Goal: Navigation & Orientation: Find specific page/section

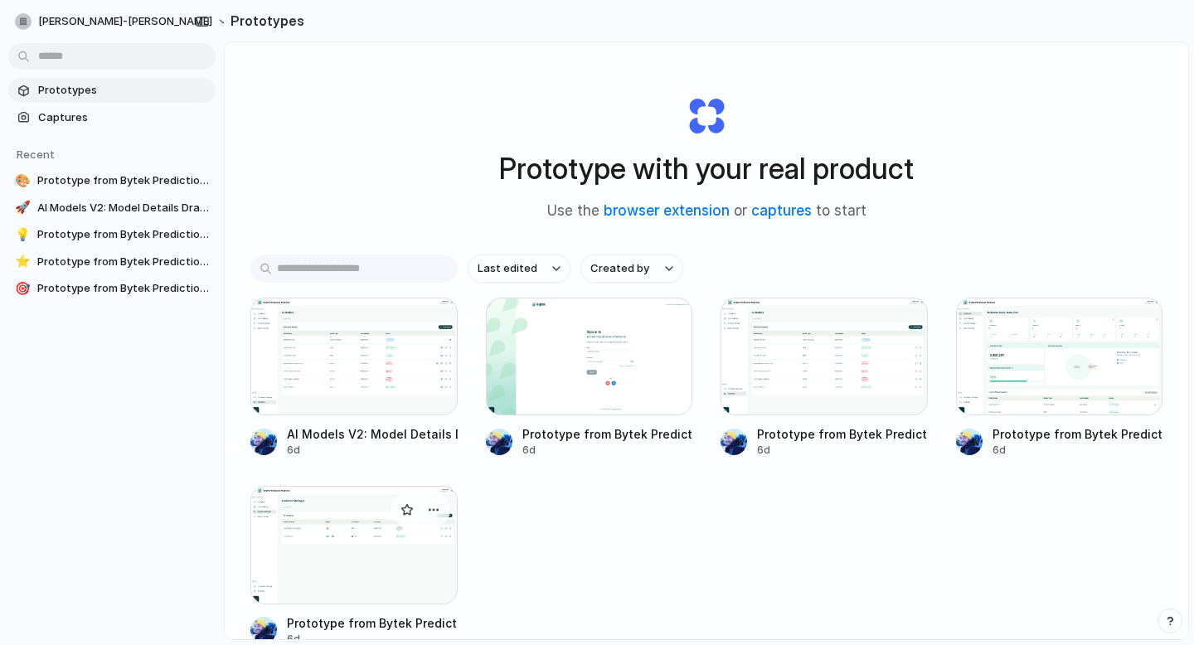
click at [403, 561] on div at bounding box center [353, 545] width 207 height 118
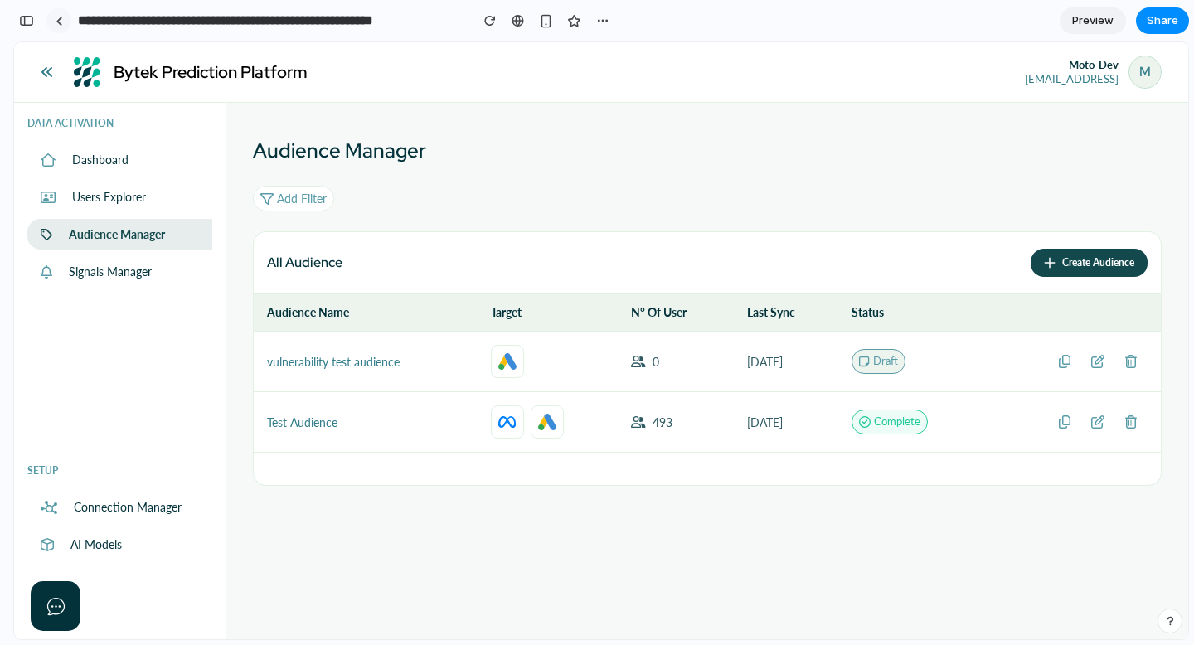
click at [46, 20] on div at bounding box center [58, 20] width 25 height 25
click at [19, 18] on div "button" at bounding box center [26, 21] width 15 height 12
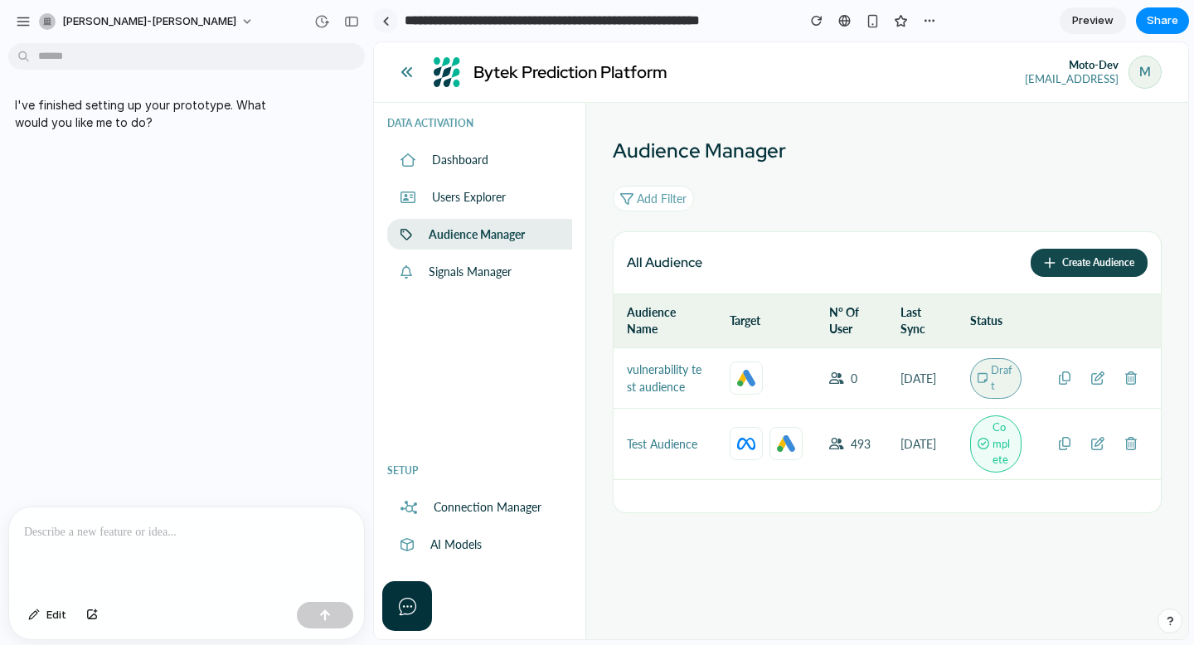
click at [382, 16] on link at bounding box center [385, 20] width 25 height 25
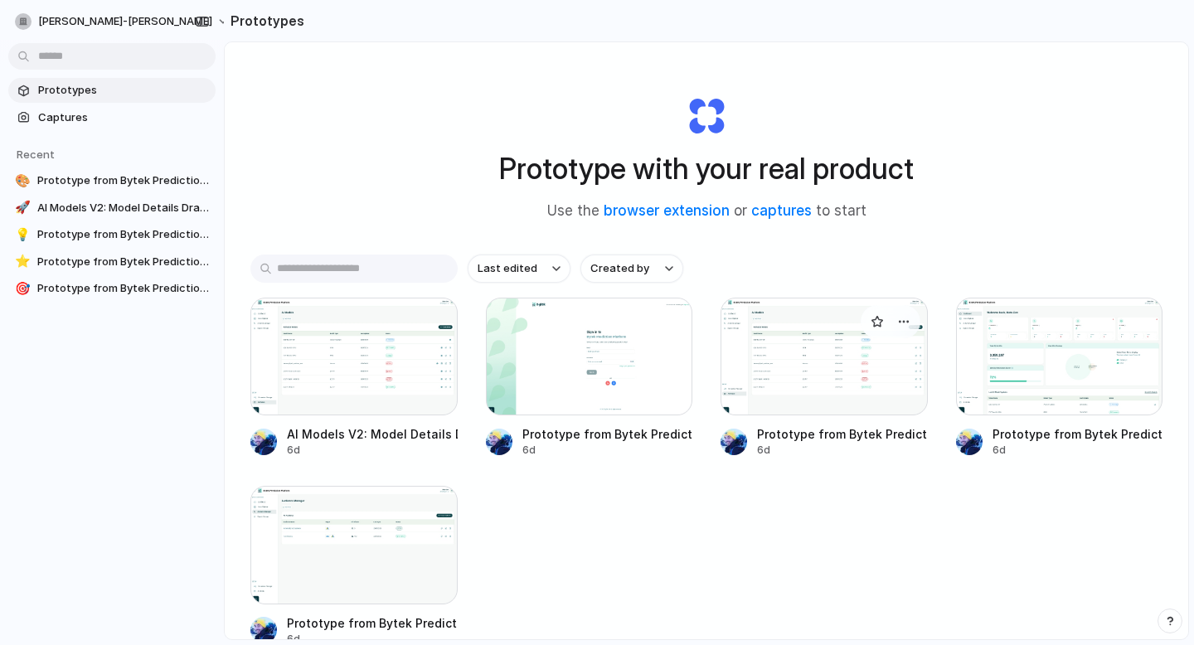
click at [823, 371] on div at bounding box center [824, 357] width 207 height 118
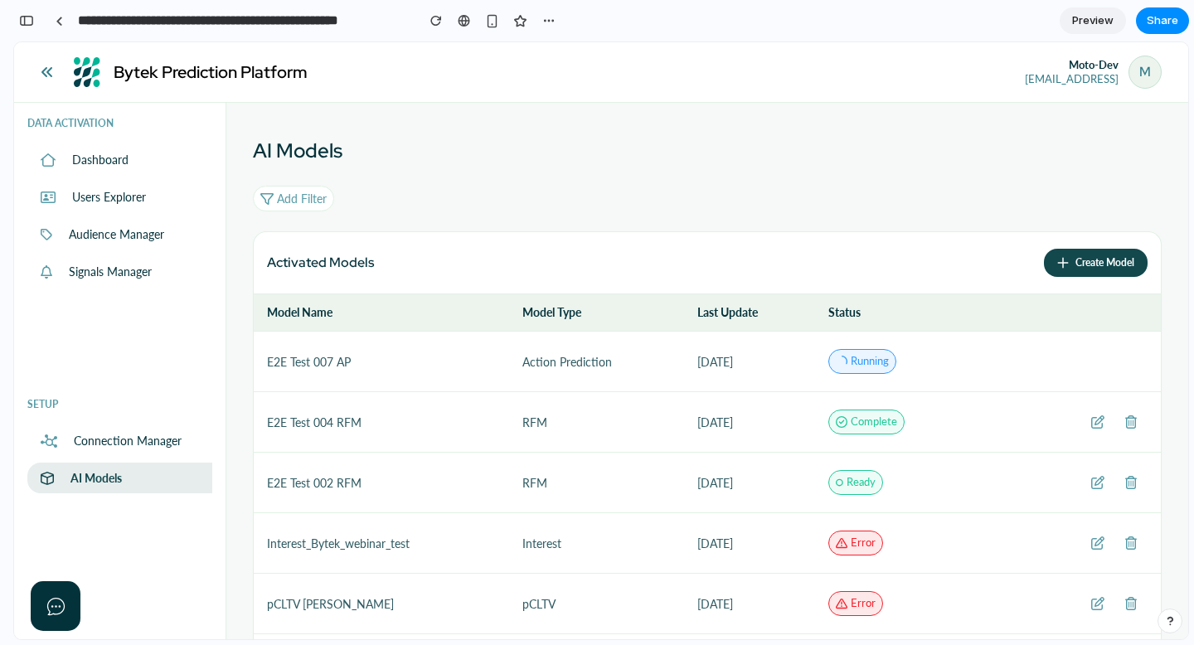
click at [70, 26] on div at bounding box center [58, 20] width 25 height 25
click at [70, 25] on div at bounding box center [58, 20] width 25 height 25
click at [56, 18] on div at bounding box center [59, 21] width 7 height 9
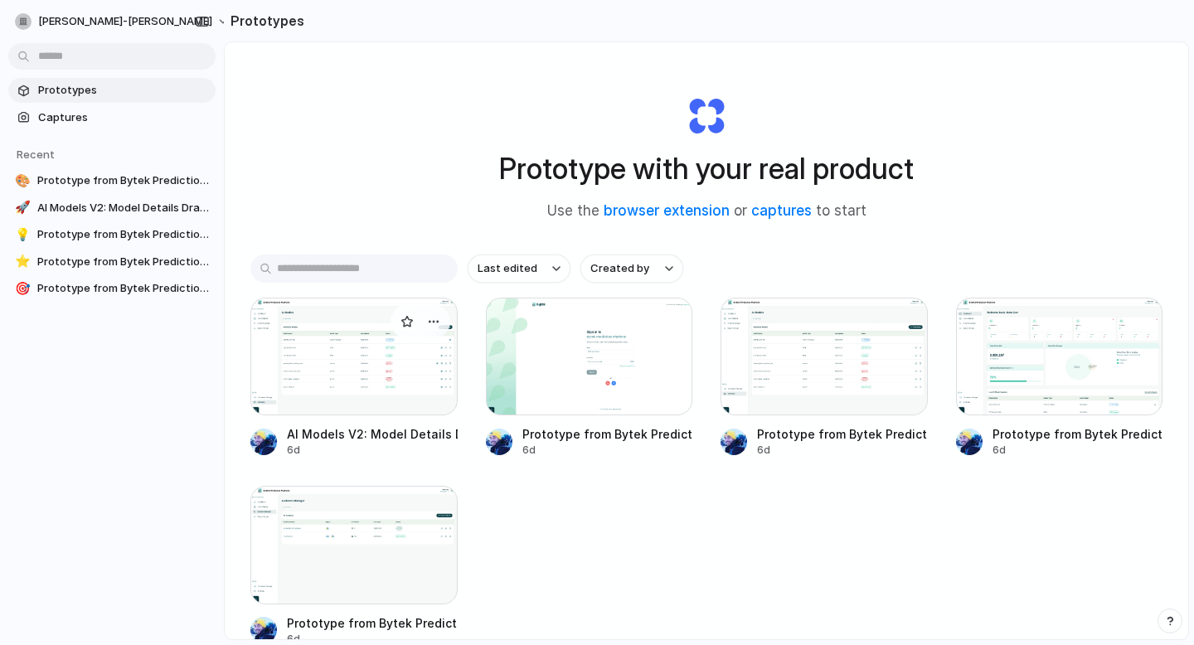
click at [366, 379] on div at bounding box center [353, 357] width 207 height 118
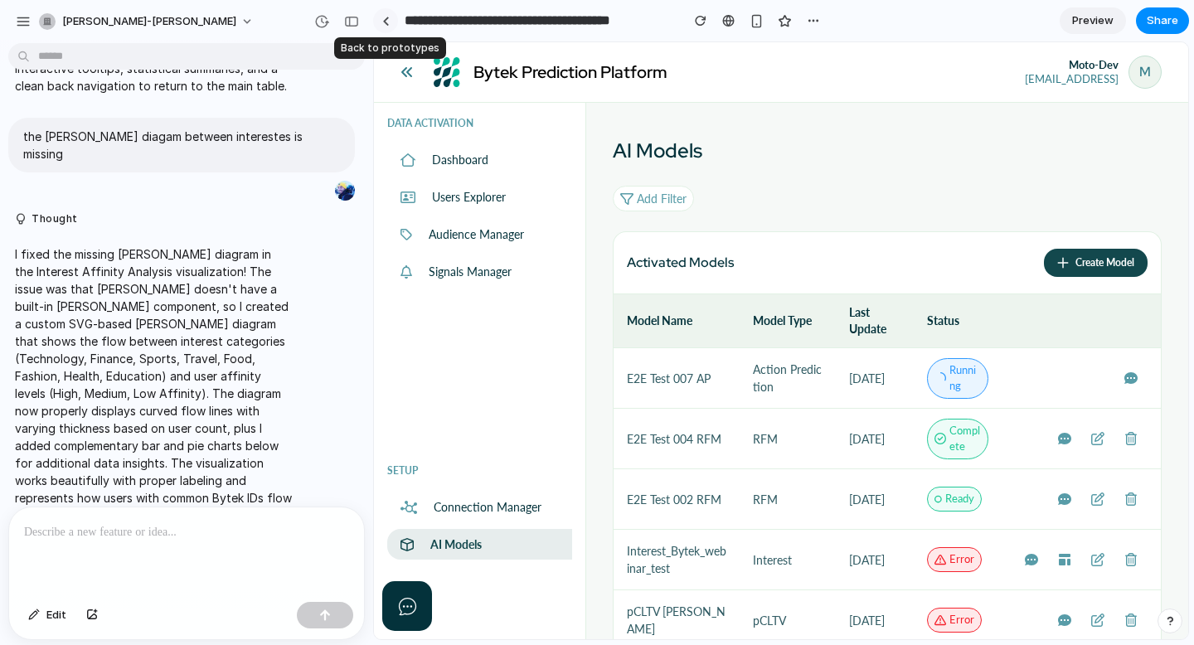
click at [387, 18] on div at bounding box center [385, 21] width 7 height 9
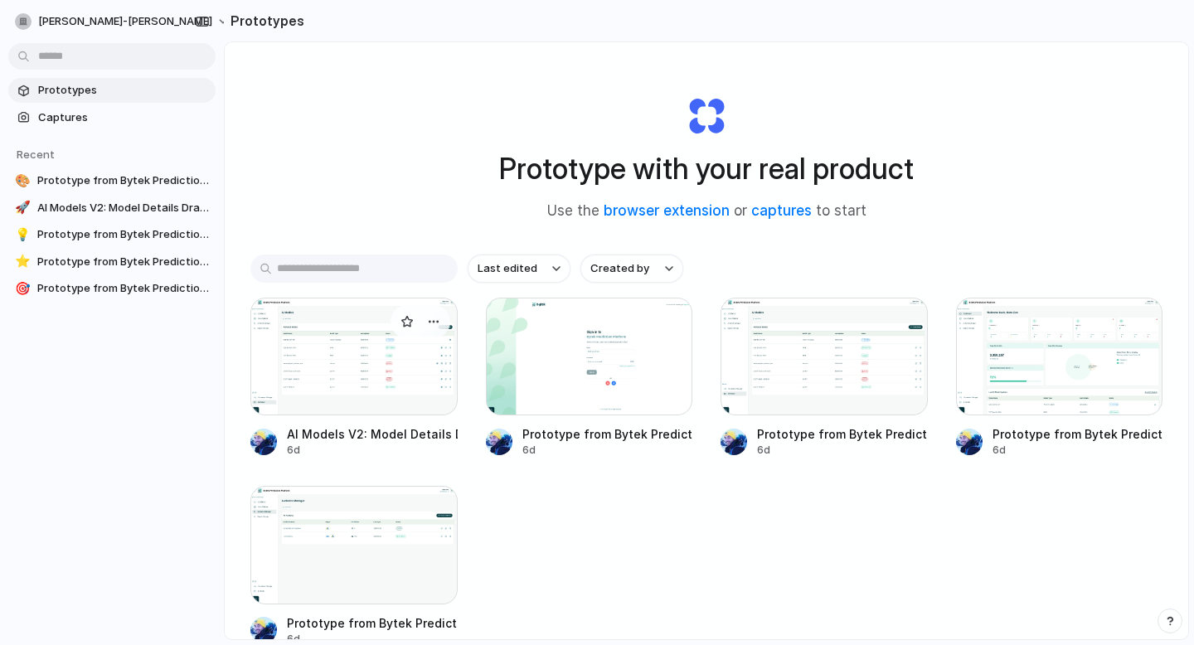
click at [405, 376] on div at bounding box center [353, 357] width 207 height 118
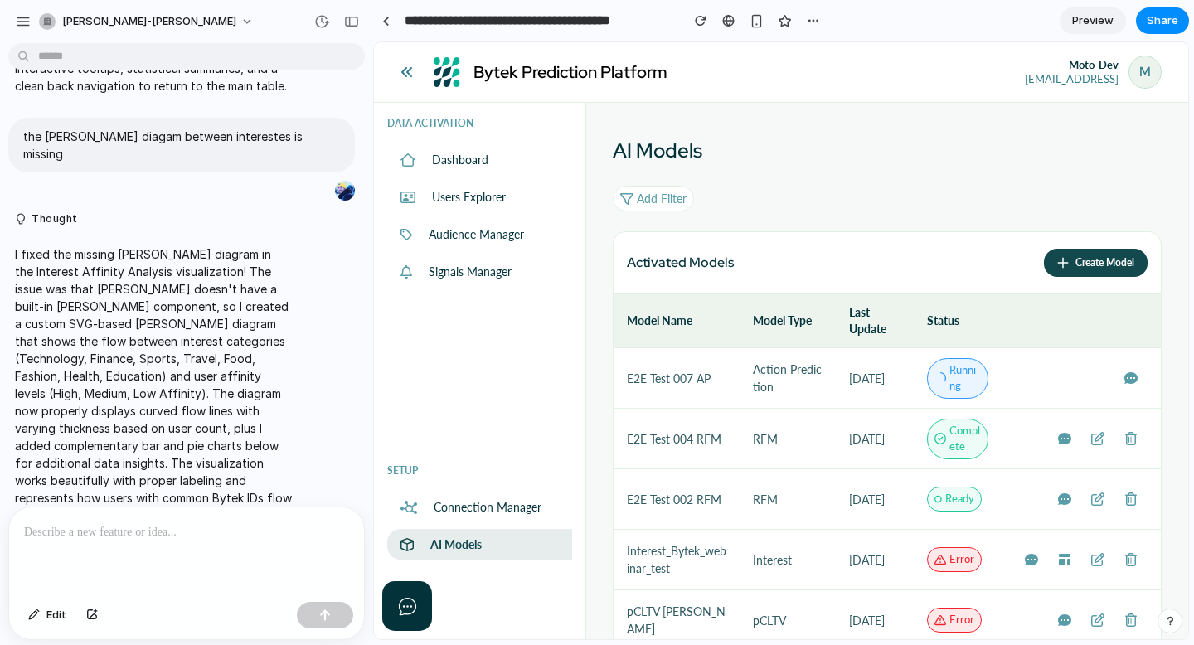
click at [357, 22] on div "button" at bounding box center [351, 22] width 15 height 12
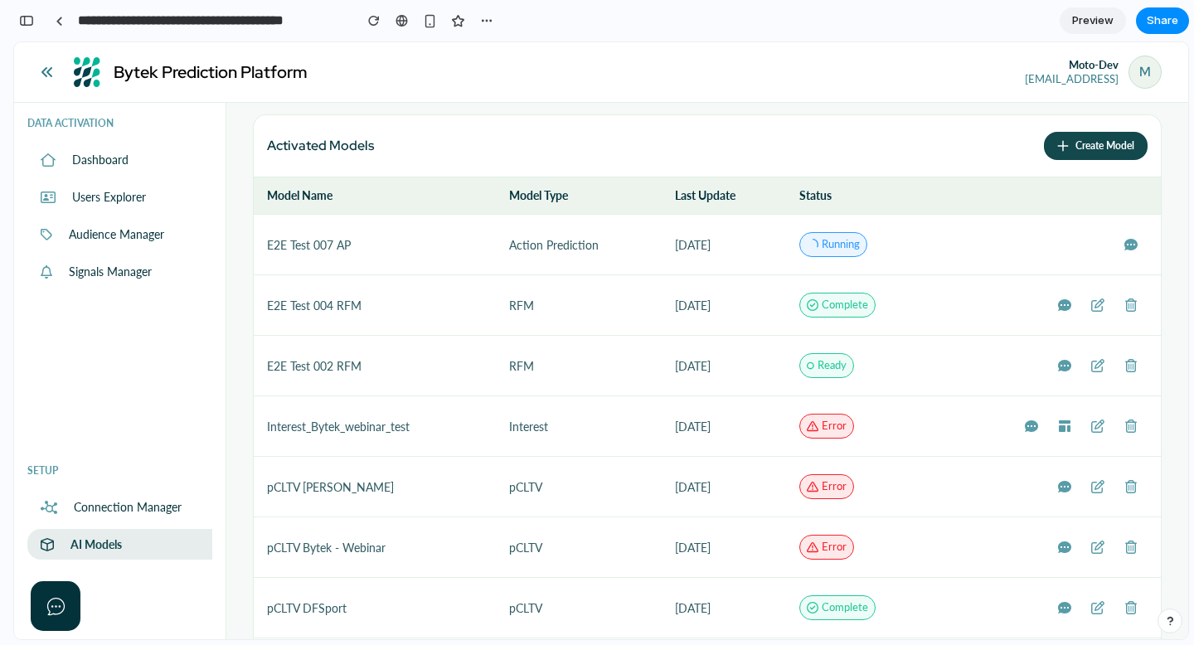
scroll to position [76, 0]
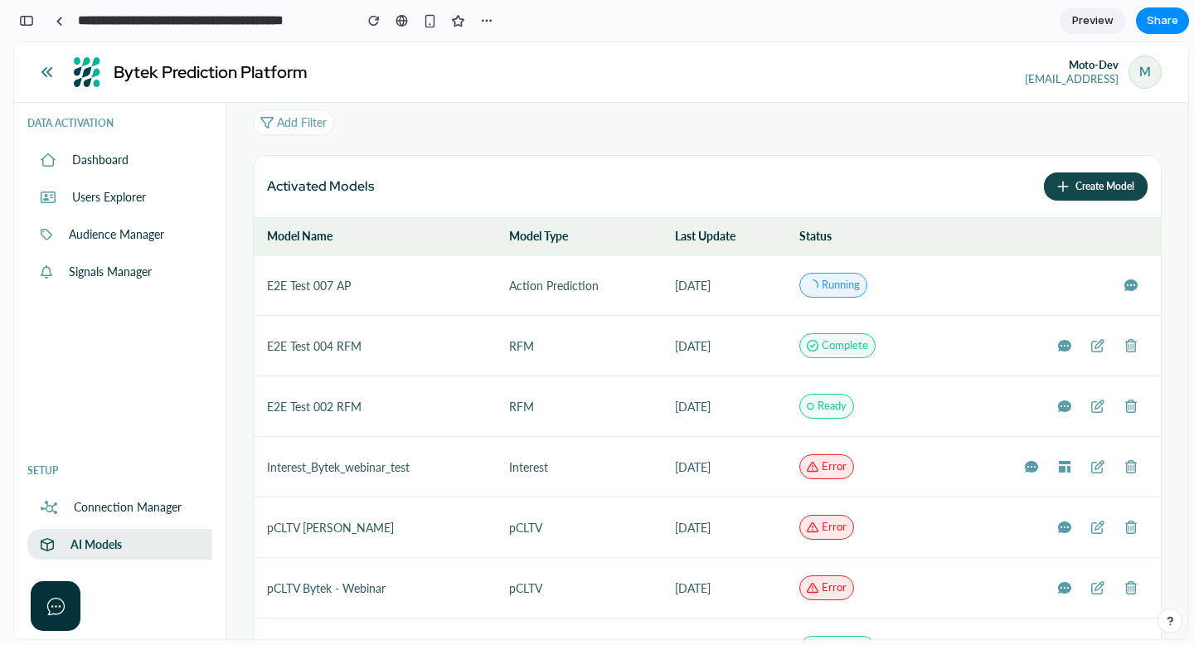
click at [1123, 282] on icon at bounding box center [1131, 285] width 17 height 17
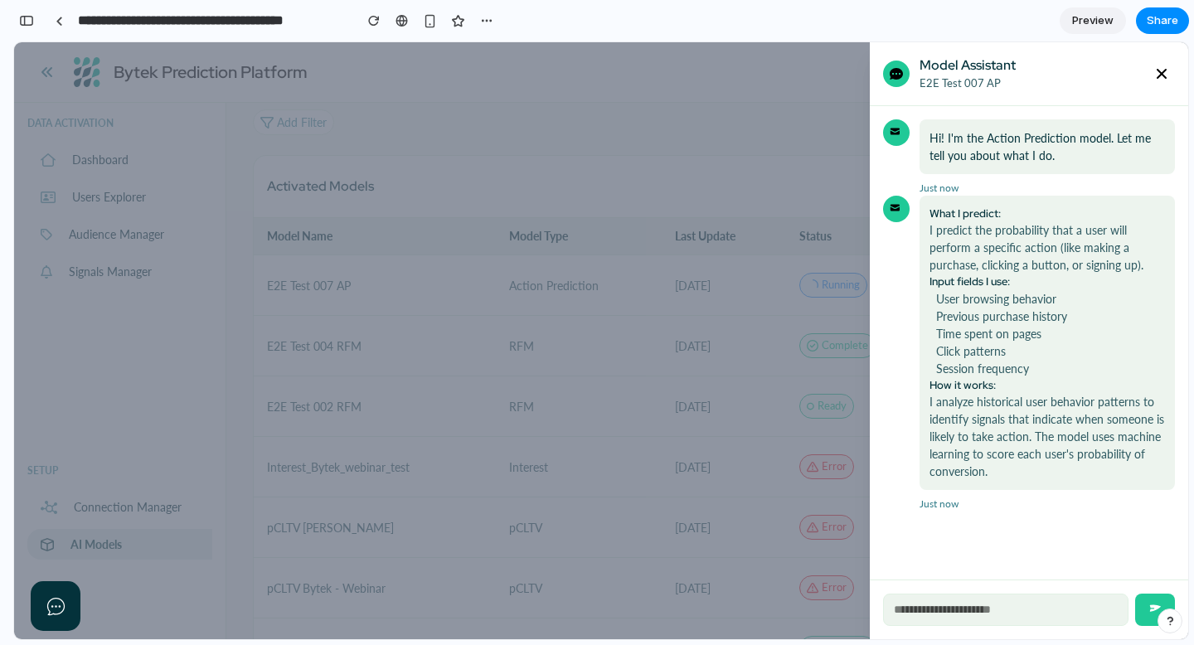
click at [1167, 76] on icon at bounding box center [1161, 74] width 17 height 17
